Goal: Find specific page/section: Find specific page/section

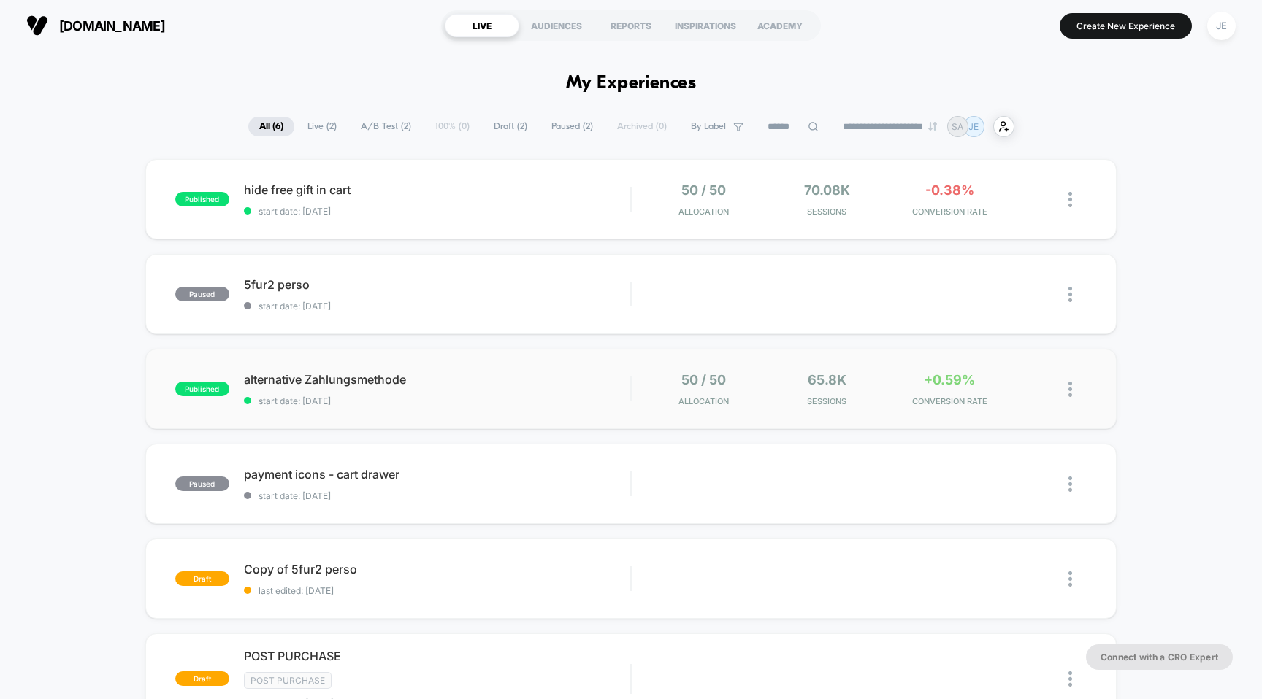
click at [337, 375] on span "alternative Zahlungsmethode" at bounding box center [437, 379] width 387 height 15
